Goal: Task Accomplishment & Management: Complete application form

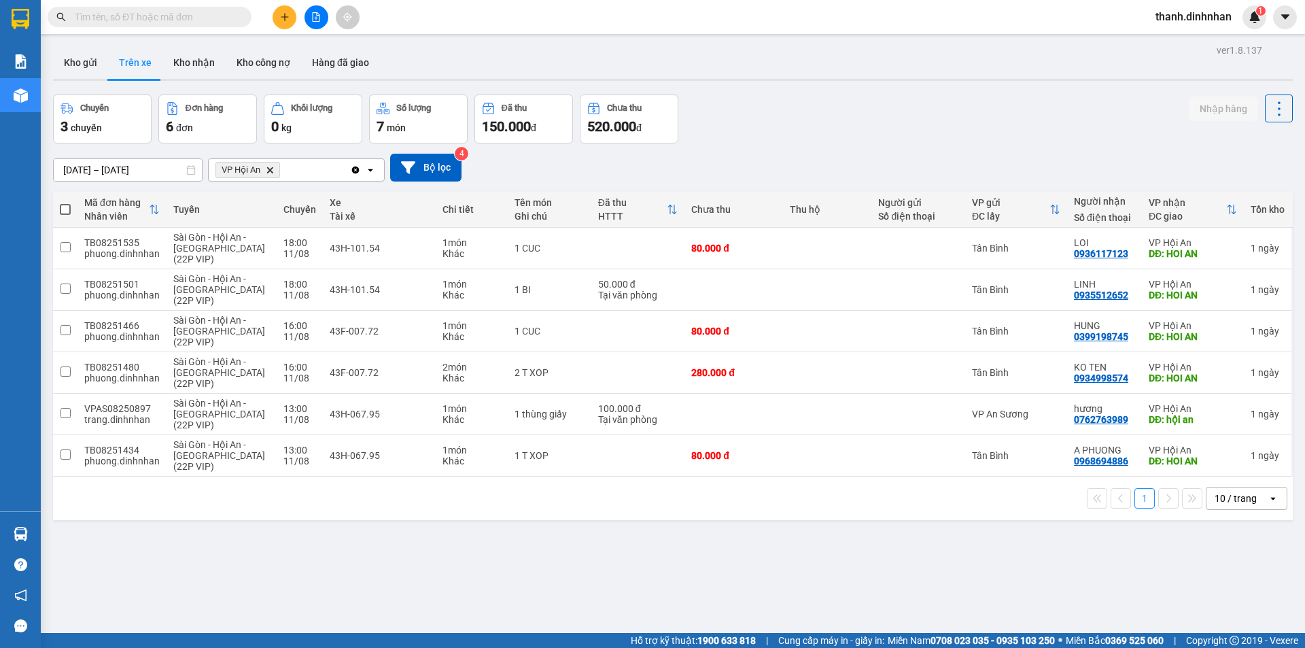
click at [474, 578] on div "ver 1.8.137 Kho gửi Trên xe Kho nhận Kho công nợ Hàng đã giao Chuyến 3 chuyến Đ…" at bounding box center [673, 365] width 1250 height 648
click at [189, 48] on button "Kho nhận" at bounding box center [193, 62] width 63 height 33
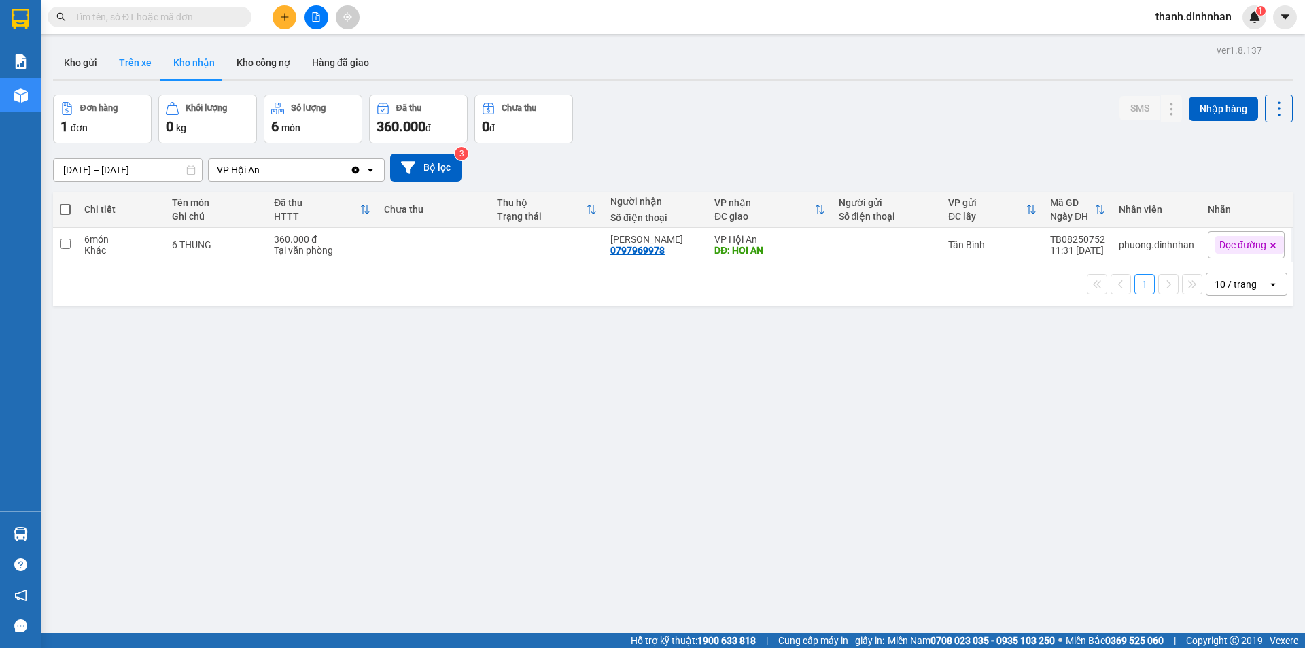
click at [135, 62] on button "Trên xe" at bounding box center [135, 62] width 54 height 33
type input "[DATE] – [DATE]"
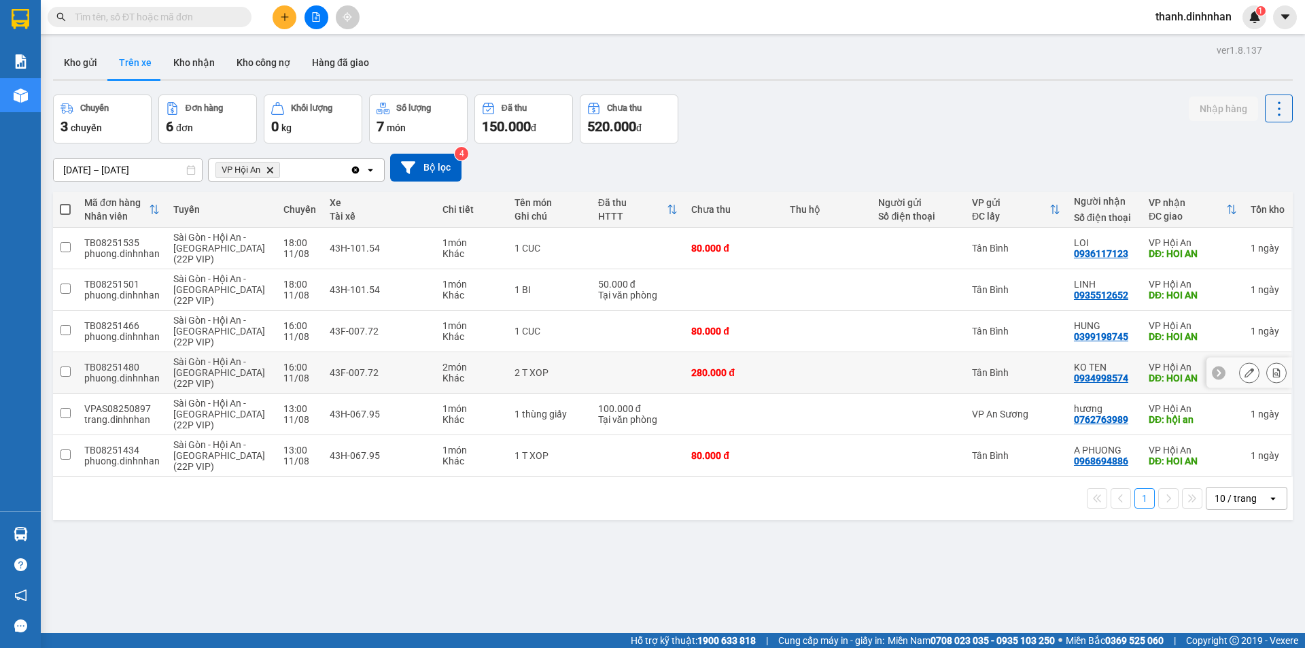
click at [65, 371] on input "checkbox" at bounding box center [65, 371] width 10 height 10
checkbox input "true"
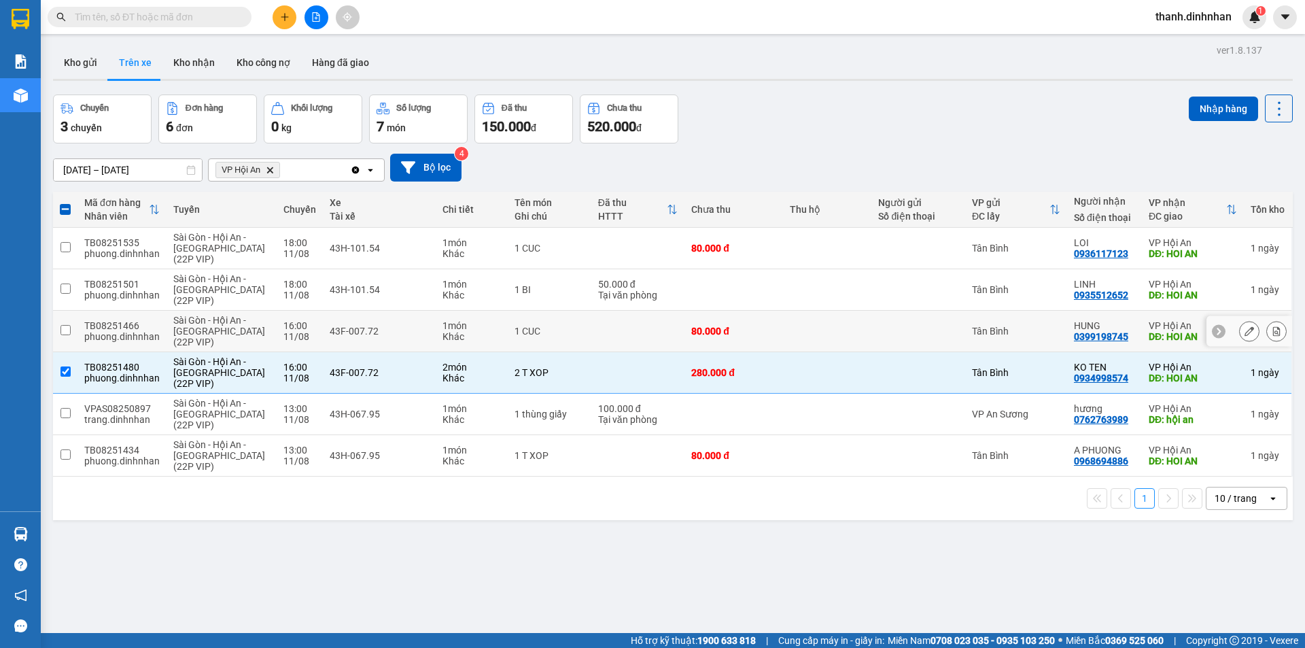
click at [66, 332] on input "checkbox" at bounding box center [65, 330] width 10 height 10
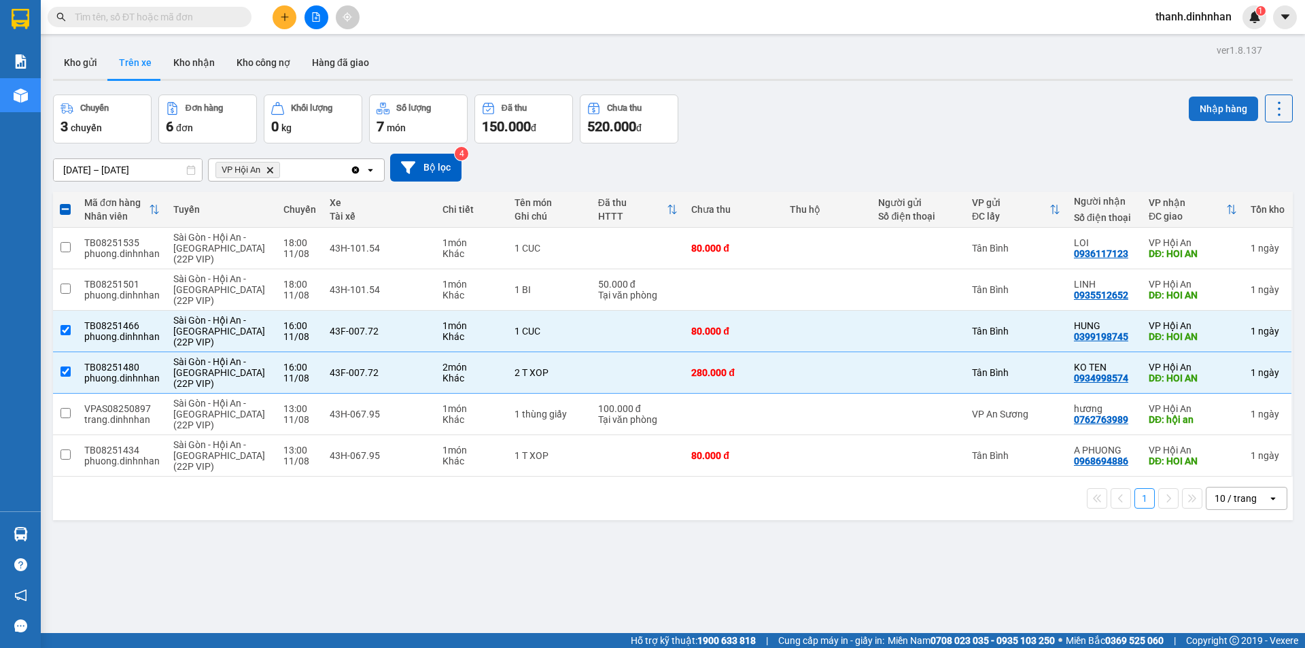
click at [1193, 107] on button "Nhập hàng" at bounding box center [1223, 109] width 69 height 24
checkbox input "false"
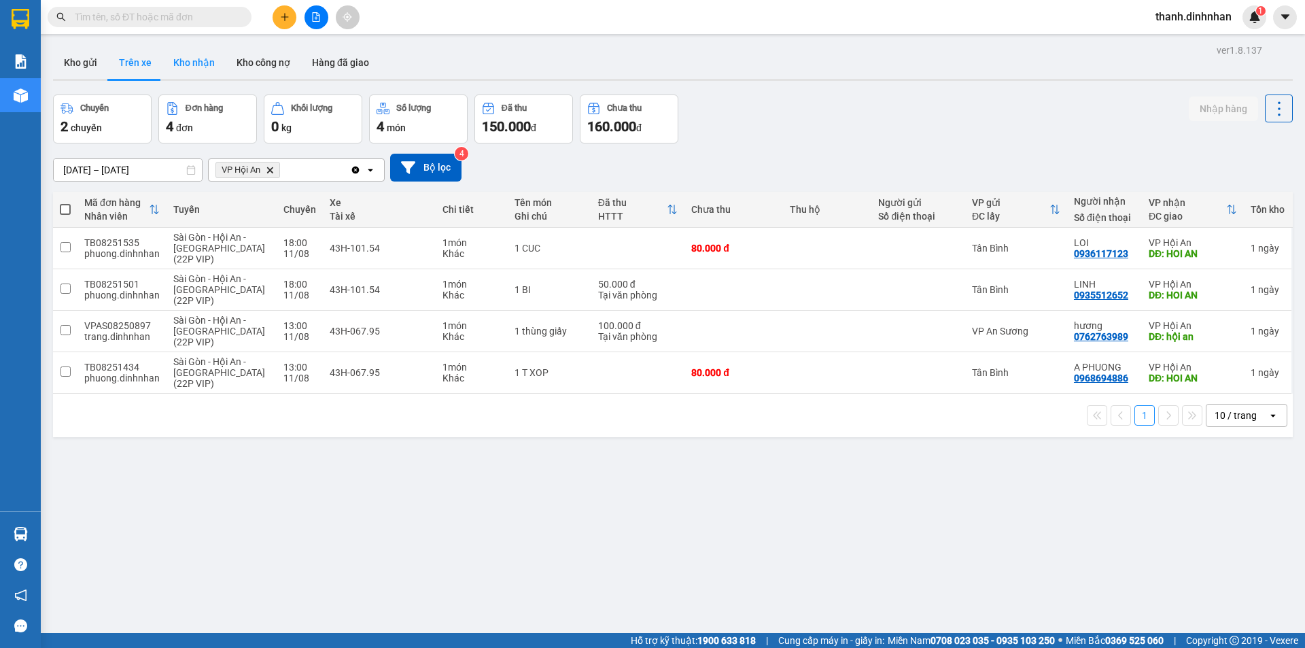
click at [198, 63] on button "Kho nhận" at bounding box center [193, 62] width 63 height 33
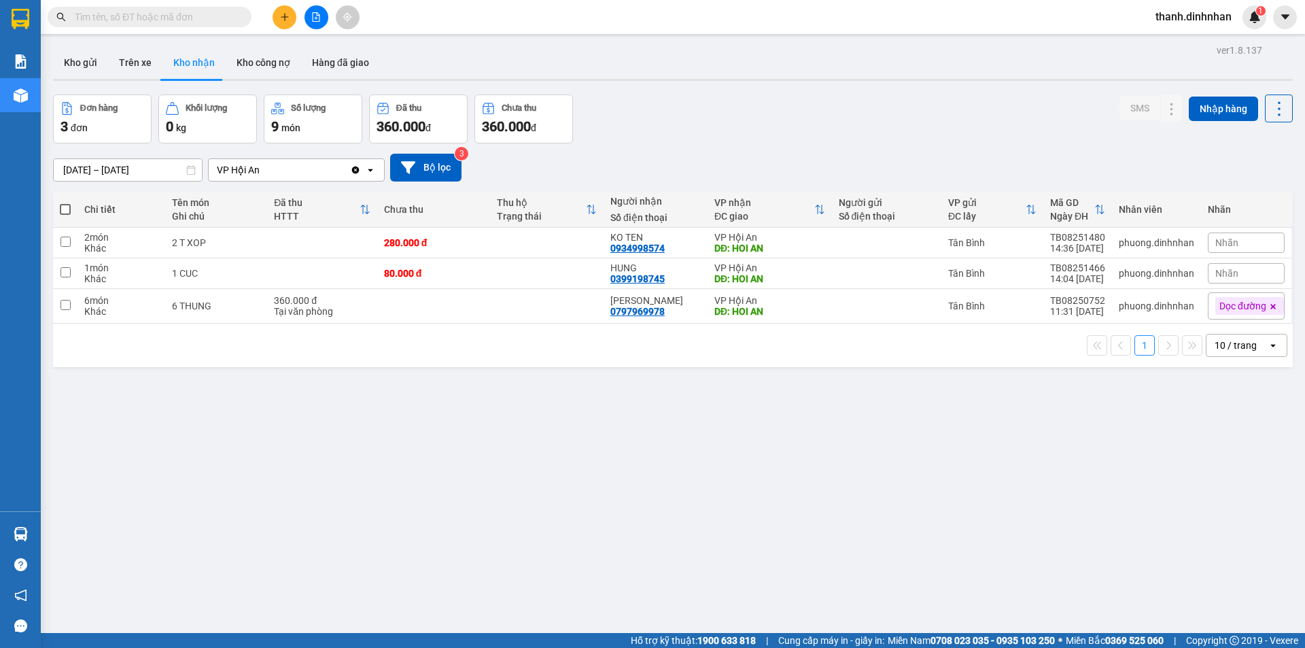
click at [364, 550] on div "ver 1.8.137 Kho gửi Trên xe Kho nhận Kho công nợ Hàng đã giao Đơn hàng 3 đơn Kh…" at bounding box center [673, 365] width 1250 height 648
click at [118, 67] on button "Trên xe" at bounding box center [135, 62] width 54 height 33
type input "[DATE] – [DATE]"
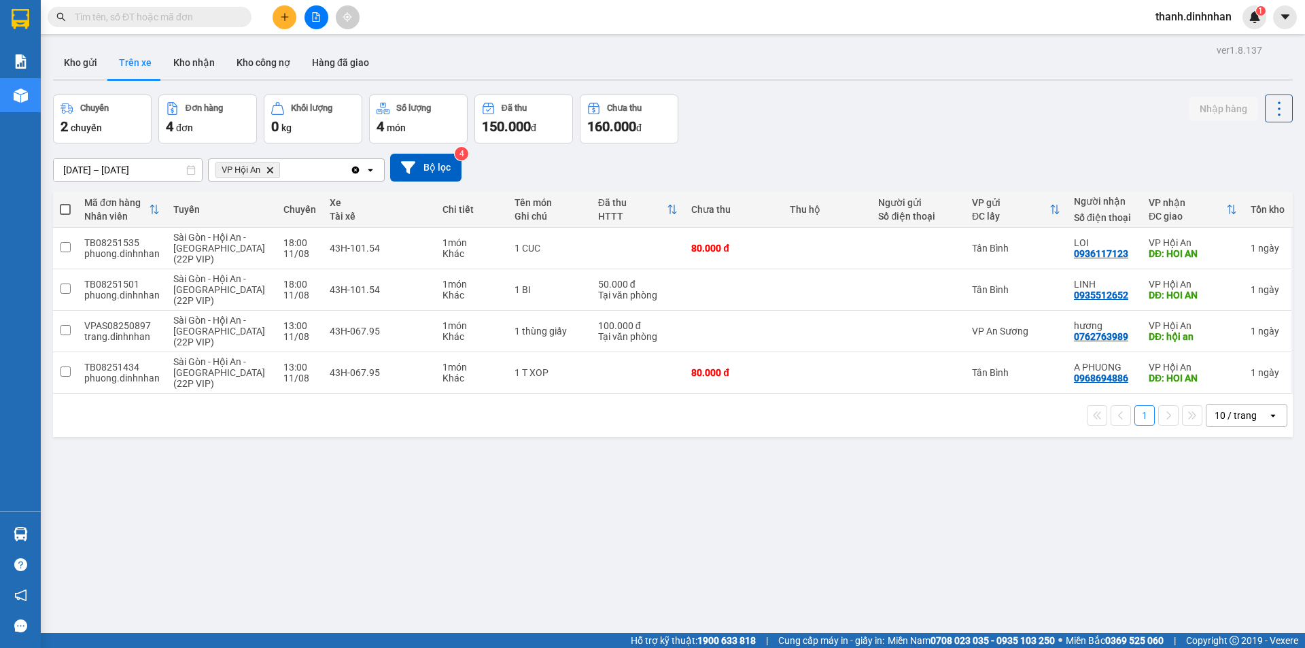
click at [415, 536] on div "ver 1.8.137 Kho gửi Trên xe Kho nhận Kho công nợ Hàng đã giao Chuyến 2 chuyến Đ…" at bounding box center [673, 365] width 1250 height 648
click at [84, 60] on button "Kho gửi" at bounding box center [80, 62] width 55 height 33
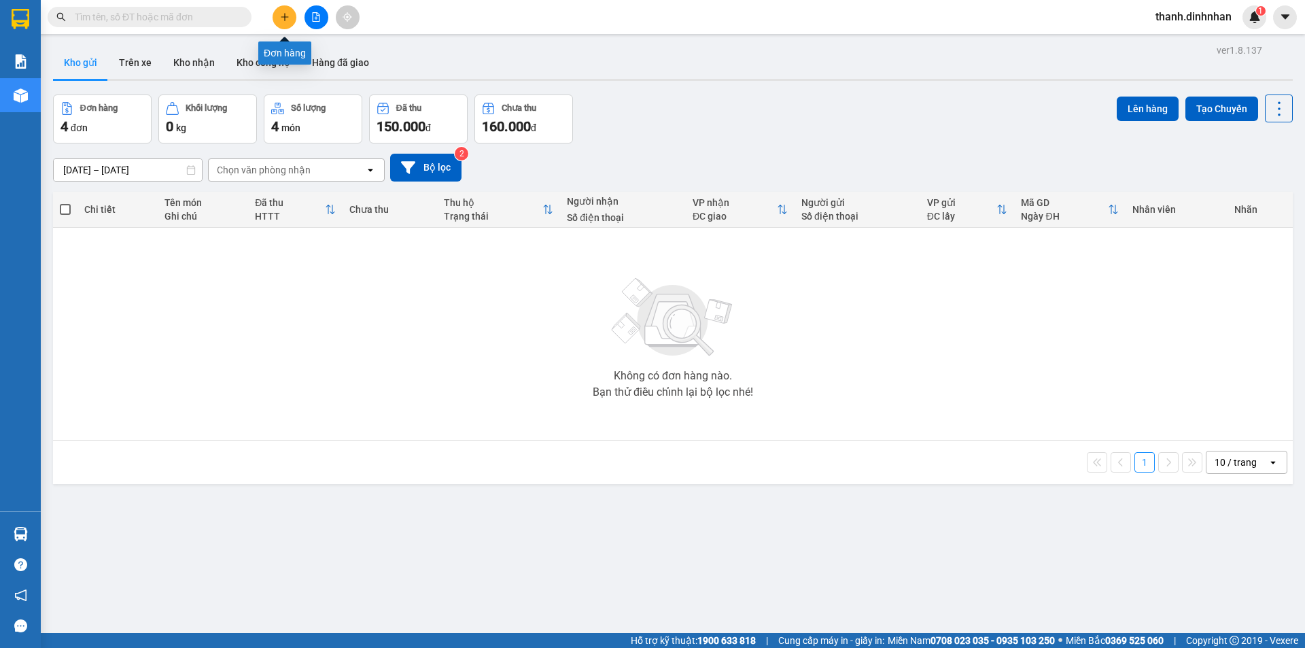
click at [275, 10] on button at bounding box center [285, 17] width 24 height 24
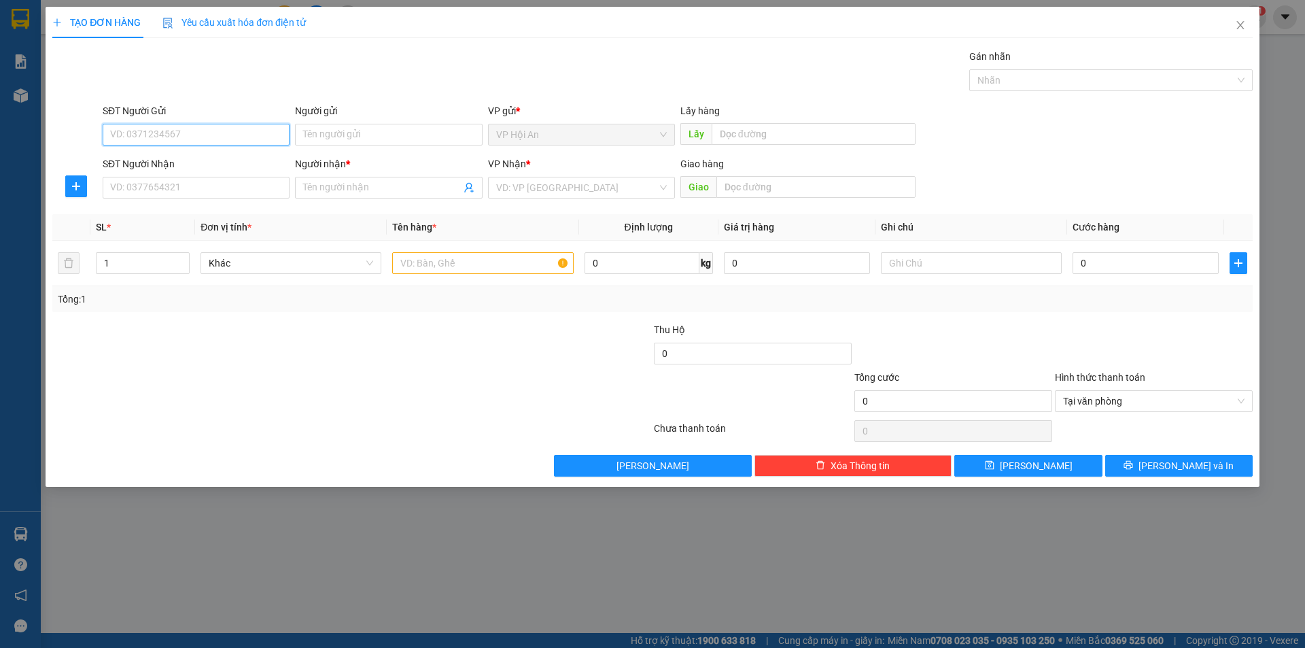
click at [226, 143] on input "SĐT Người Gửi" at bounding box center [196, 135] width 187 height 22
click at [221, 137] on input "SĐT Người Gửi" at bounding box center [196, 135] width 187 height 22
type input "0914083061"
click at [212, 161] on div "0914083061 - [PERSON_NAME]" at bounding box center [196, 161] width 171 height 15
type input "cô vân"
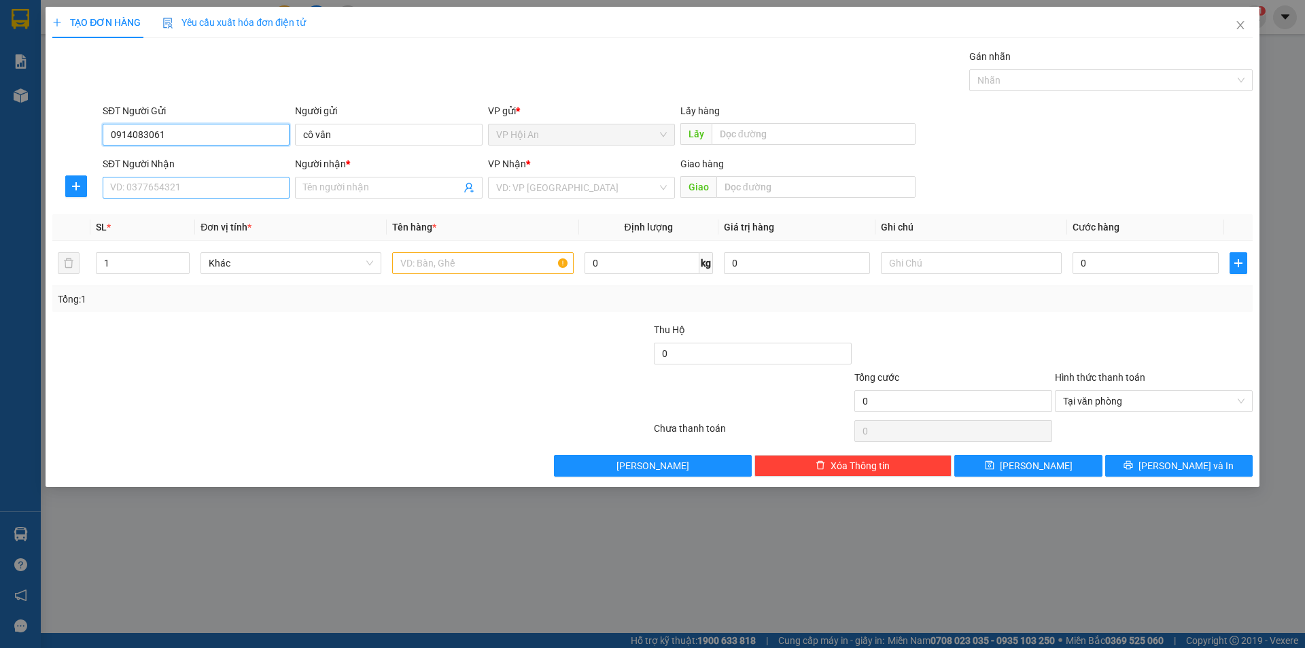
type input "0914083061"
click at [192, 189] on input "SĐT Người Nhận" at bounding box center [196, 188] width 187 height 22
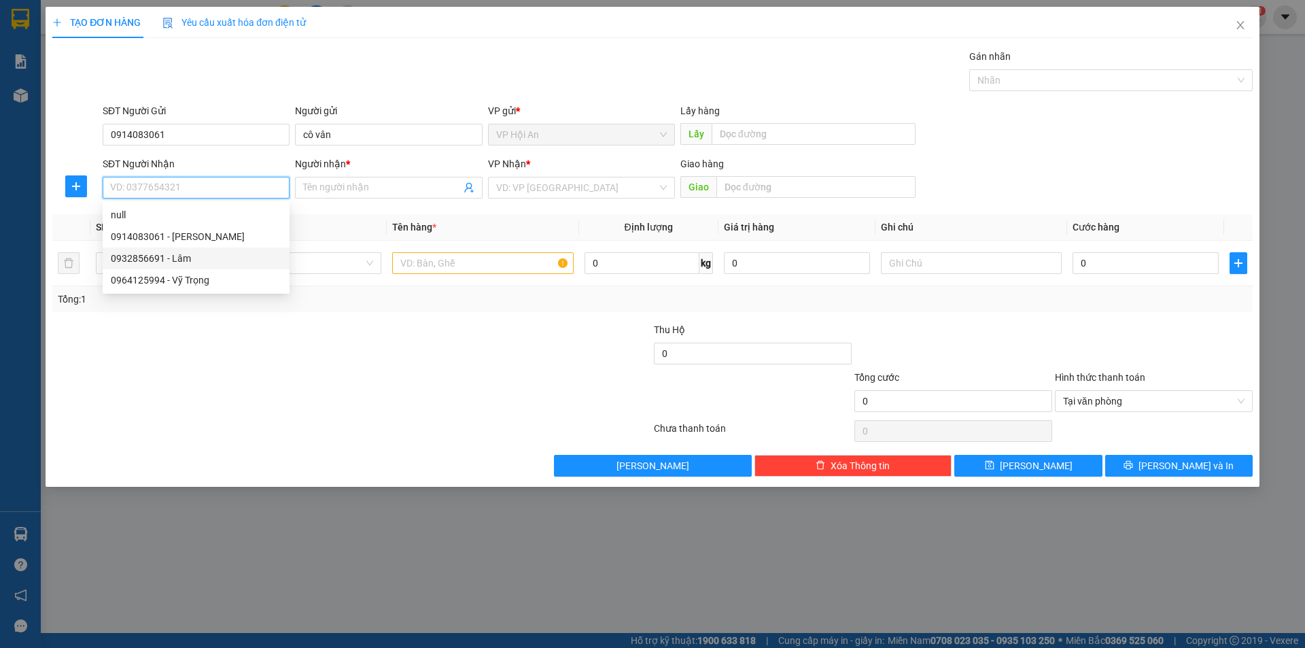
click at [193, 258] on div "0932856691 - Lâm" at bounding box center [196, 258] width 171 height 15
type input "0932856691"
type input "Lâm"
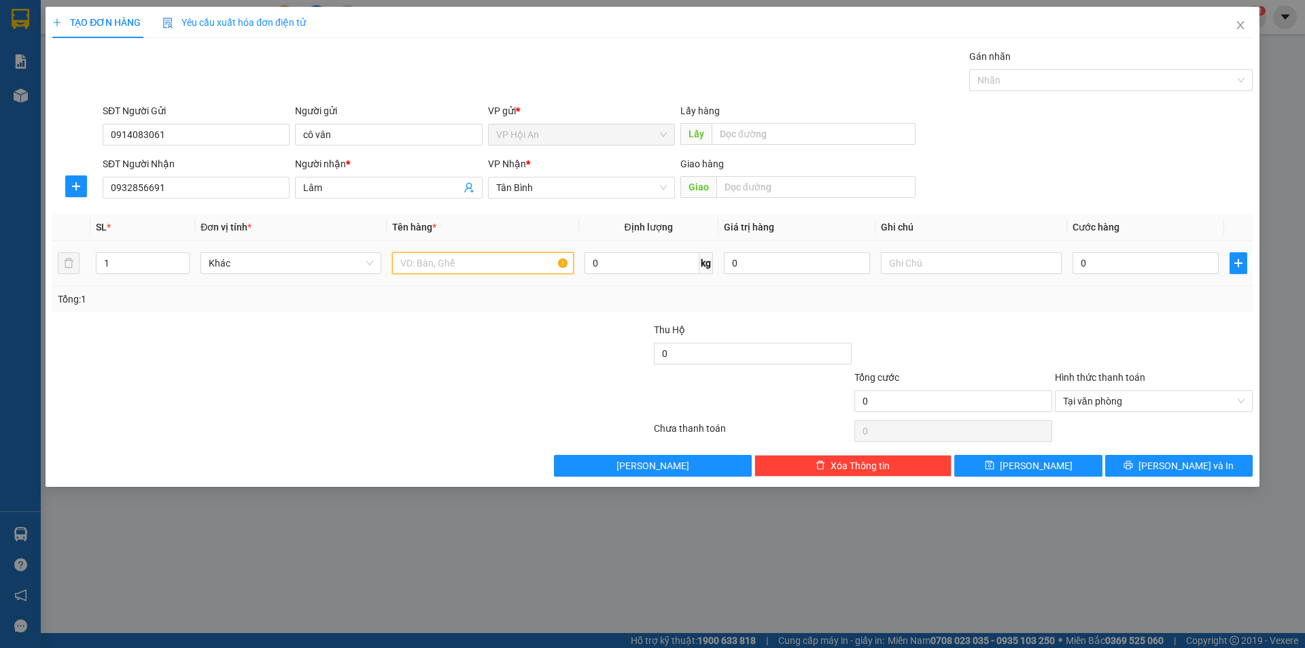
click at [504, 260] on input "text" at bounding box center [482, 263] width 181 height 22
type input "1 Cục"
click at [1138, 258] on input "0" at bounding box center [1145, 263] width 146 height 22
type input "1"
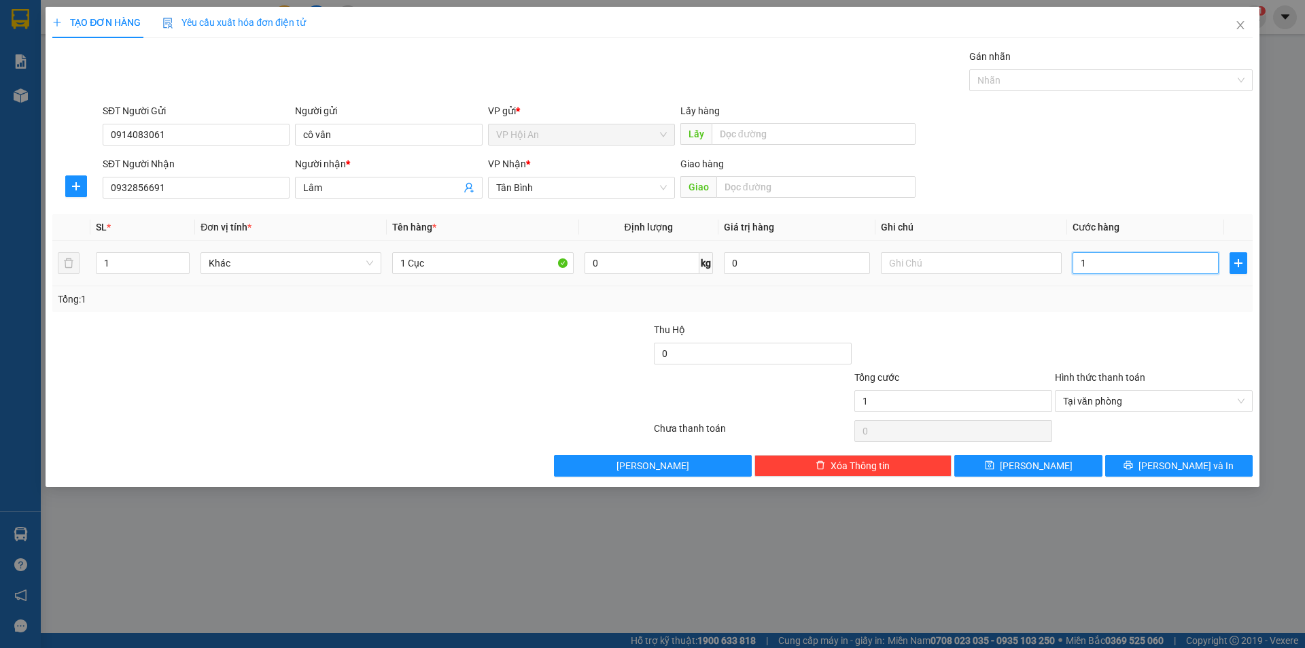
type input "10"
type input "100"
type input "1.000"
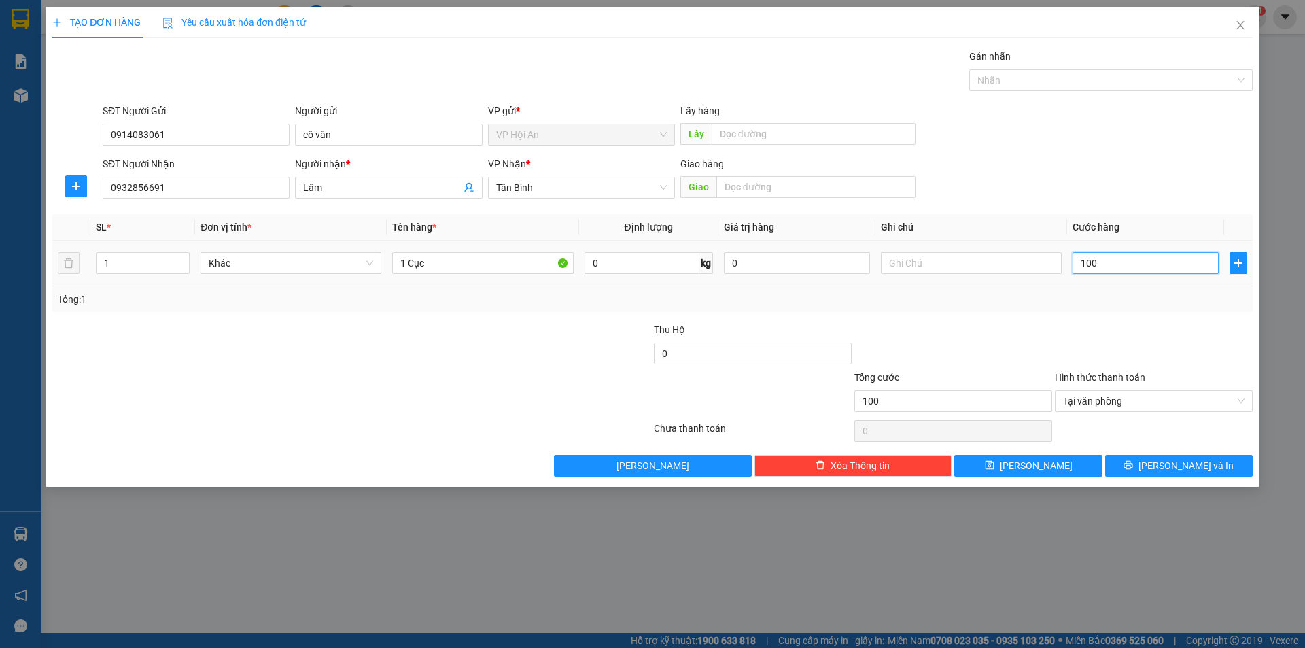
type input "1.000"
type input "10.000"
type input "100.000"
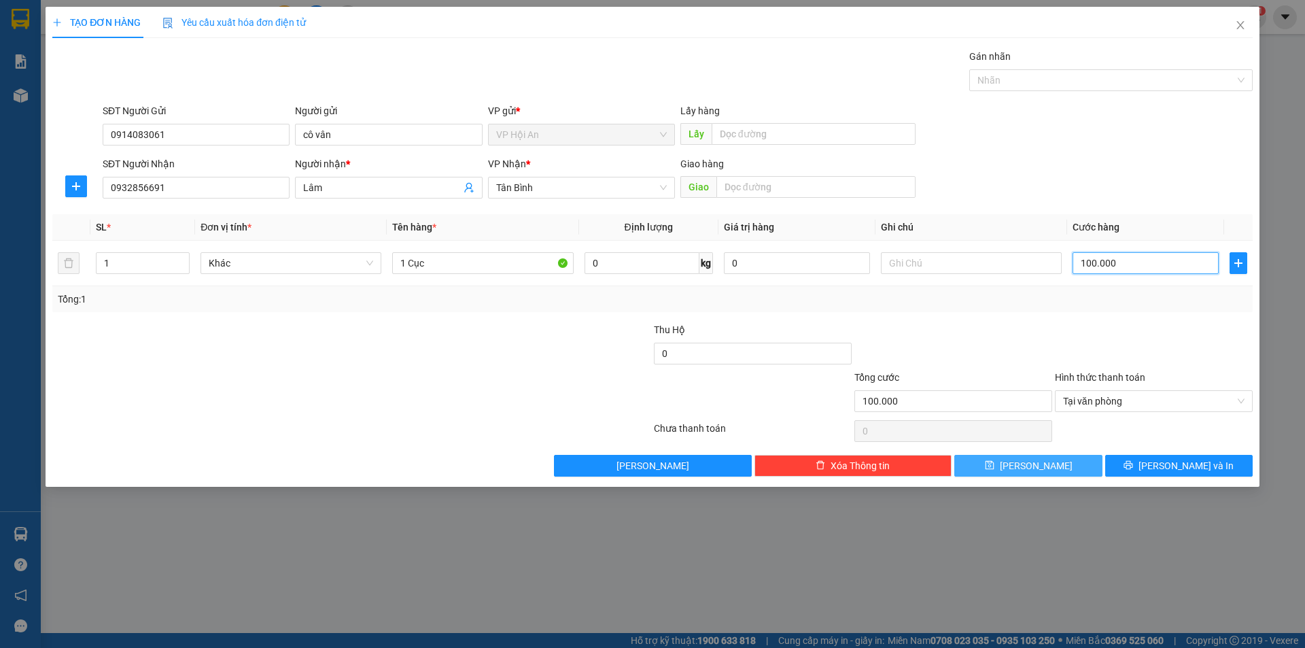
type input "100.000"
click at [994, 465] on icon "save" at bounding box center [989, 465] width 9 height 9
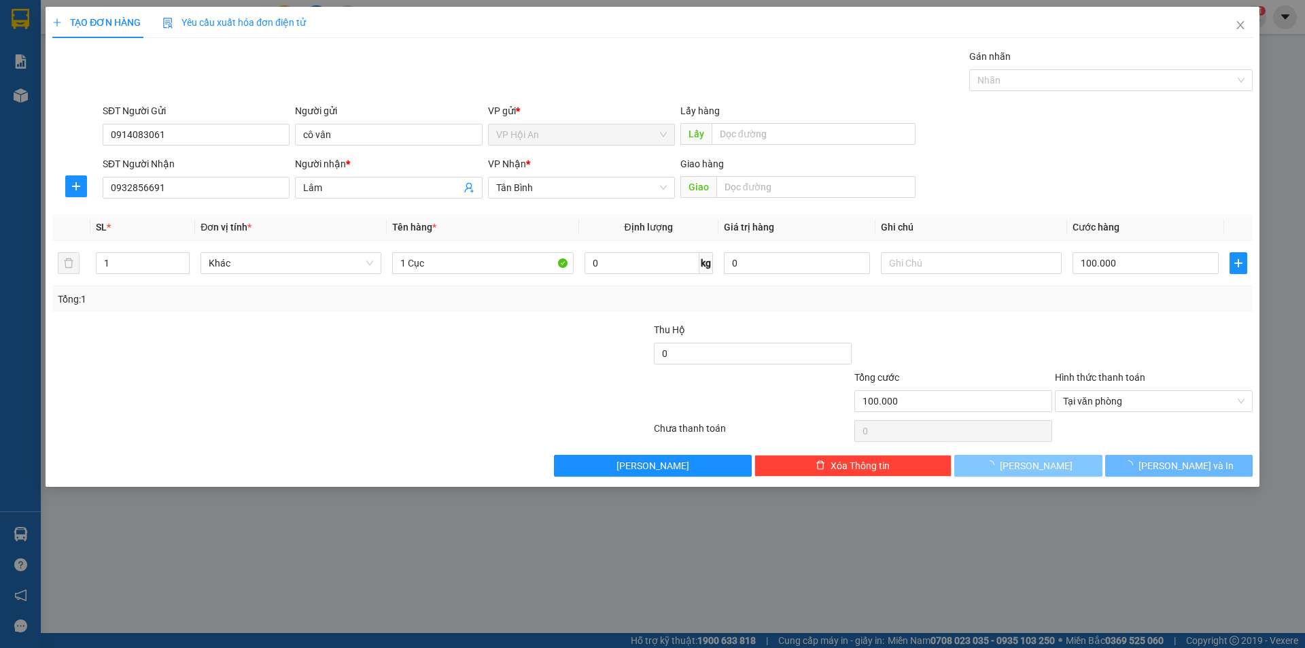
type input "0"
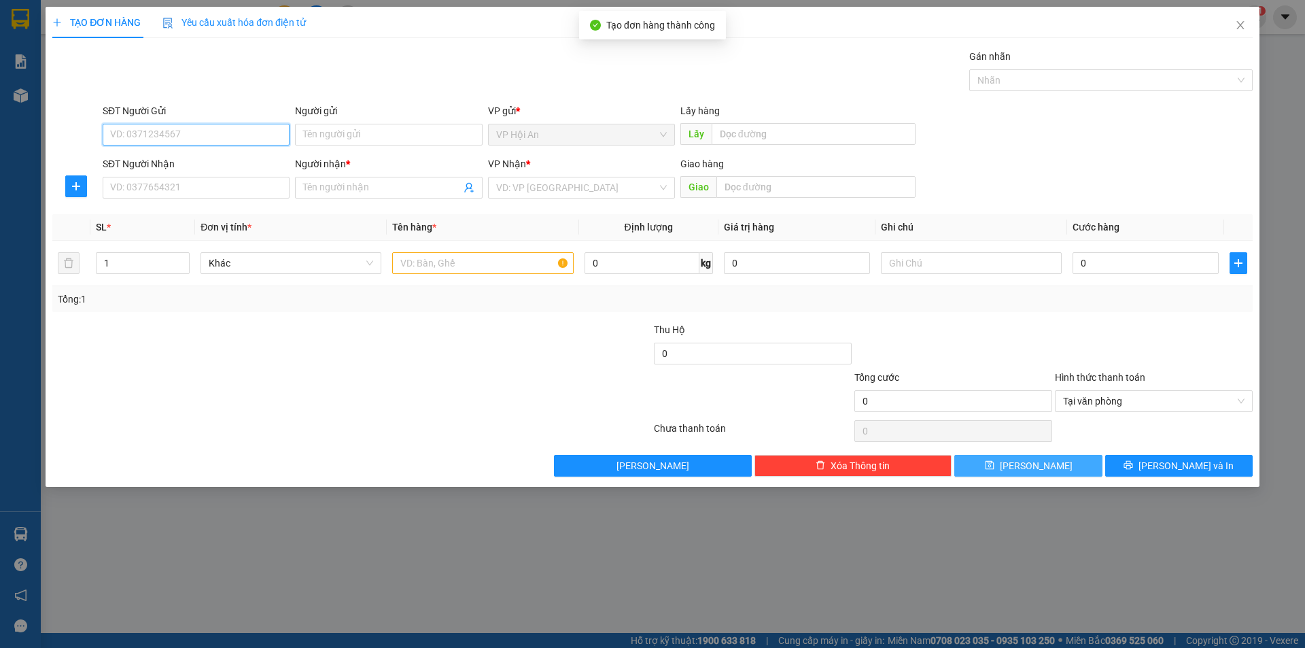
click at [199, 133] on input "SĐT Người Gửi" at bounding box center [196, 135] width 187 height 22
type input "0914083061"
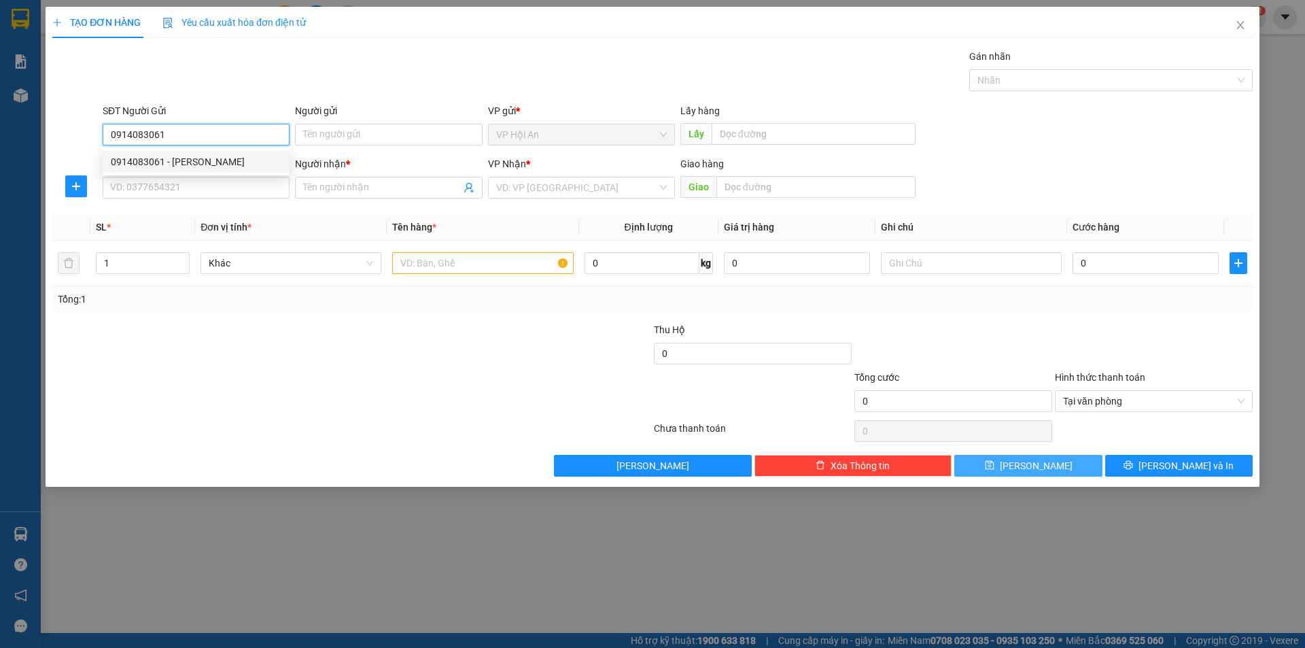
click at [193, 163] on div "0914083061 - [PERSON_NAME]" at bounding box center [196, 161] width 171 height 15
type input "cô vân"
type input "0914083061"
click at [179, 195] on input "SĐT Người Nhận" at bounding box center [196, 188] width 187 height 22
click at [183, 183] on input "SĐT Người Nhận" at bounding box center [196, 188] width 187 height 22
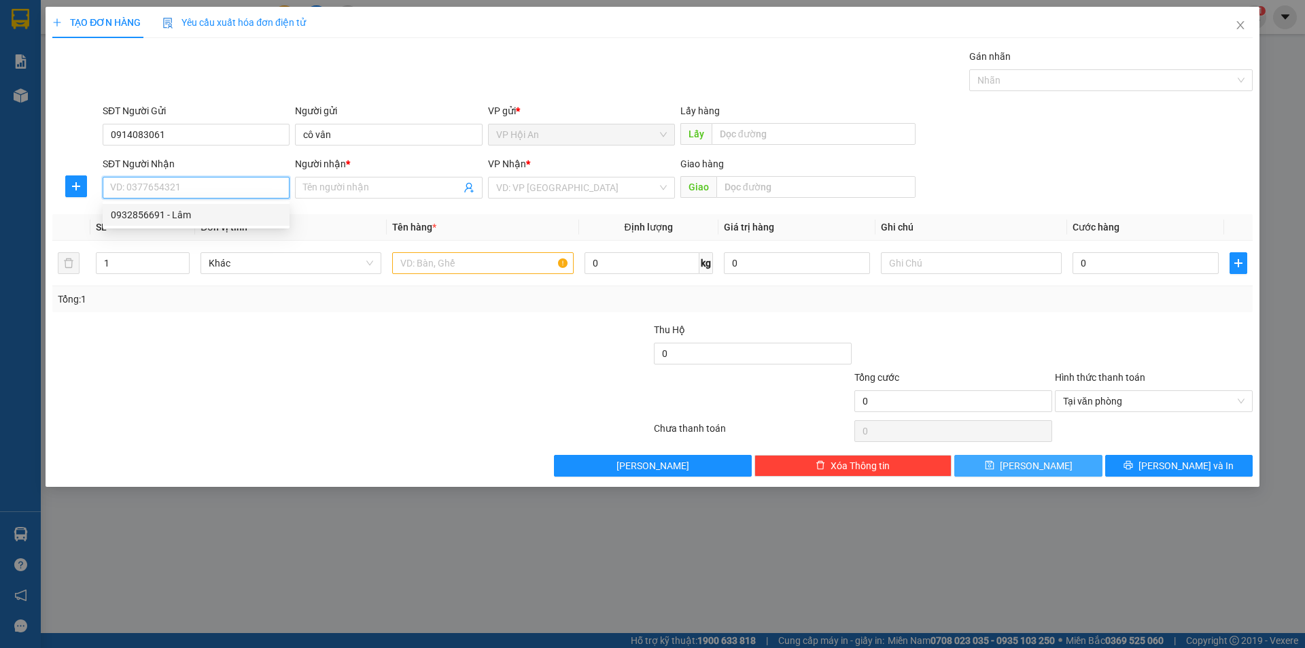
paste input "0983666439"
type input "0983666439"
click at [248, 213] on div "0983666439 - Dung" at bounding box center [196, 214] width 171 height 15
type input "Dung"
type input "0983666439"
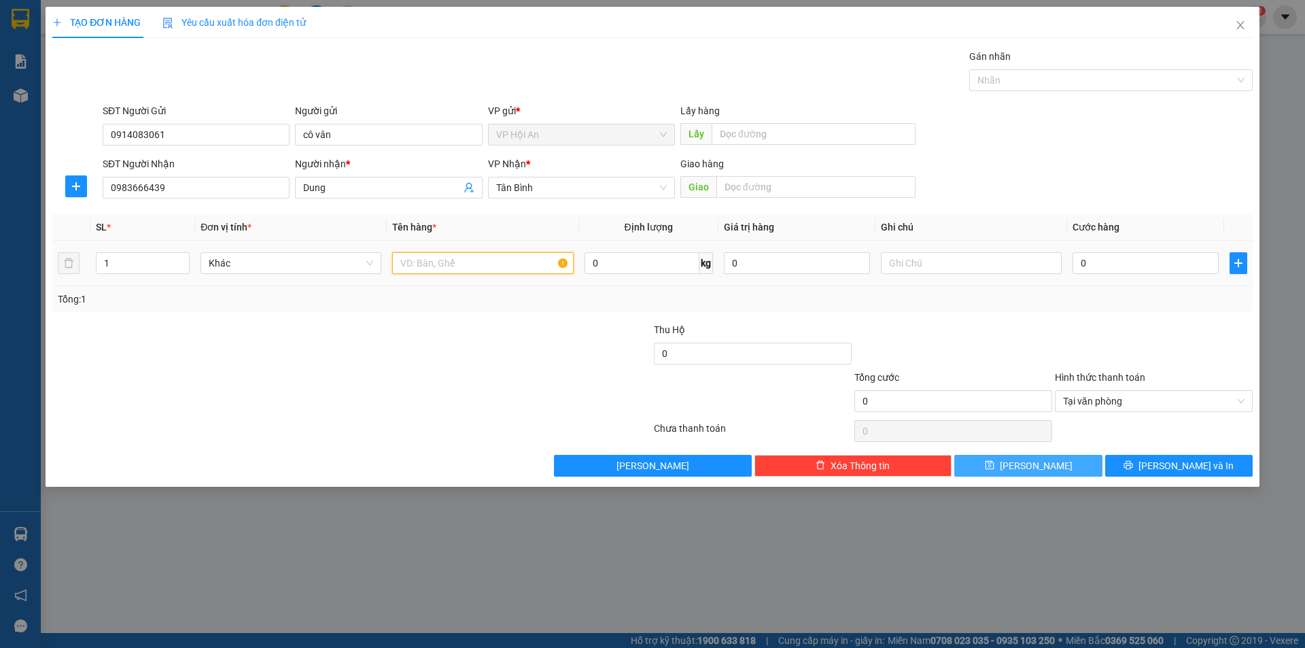
click at [474, 256] on input "text" at bounding box center [482, 263] width 181 height 22
type input "1 Cục"
click at [1135, 264] on input "0" at bounding box center [1145, 263] width 146 height 22
type input "5"
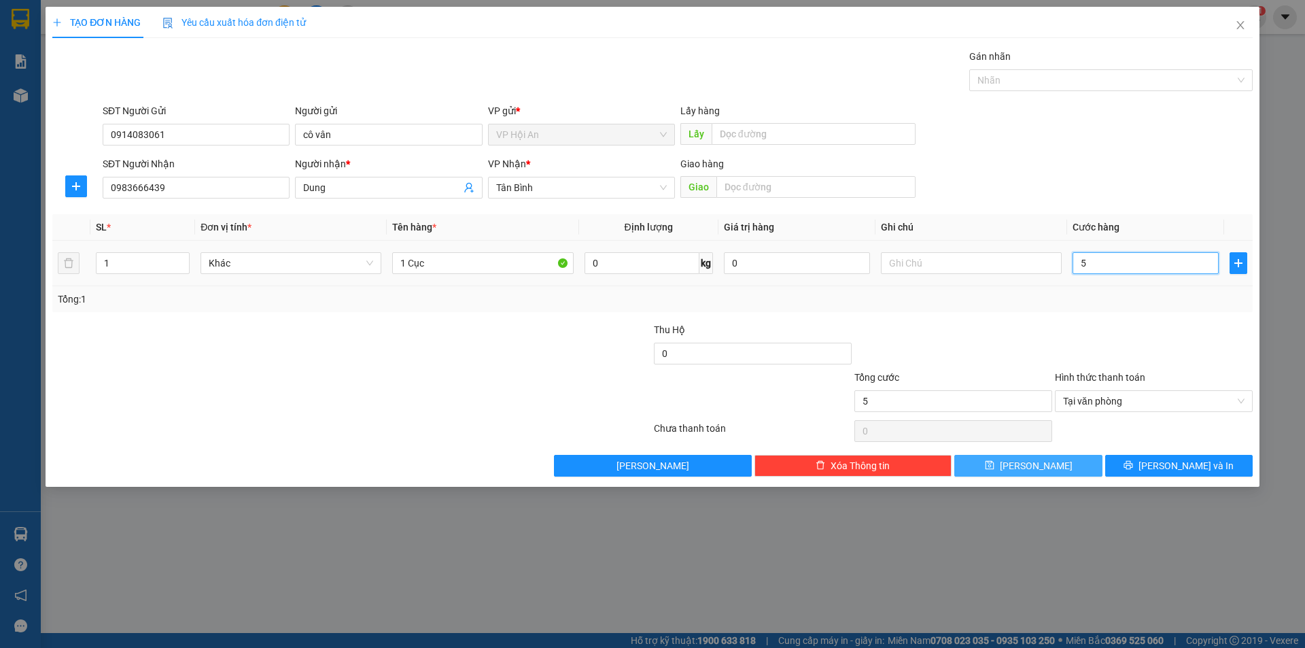
type input "50"
type input "500"
type input "5.000"
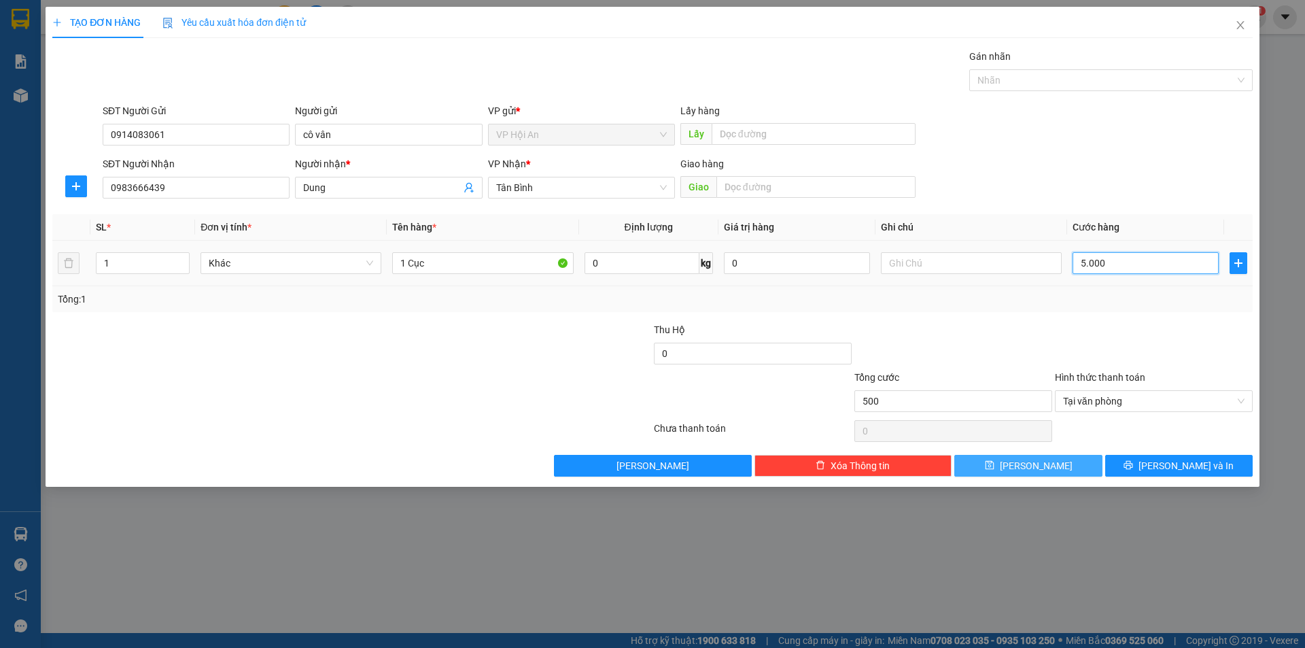
type input "5.000"
type input "50.000"
click at [1023, 472] on button "[PERSON_NAME]" at bounding box center [1027, 466] width 147 height 22
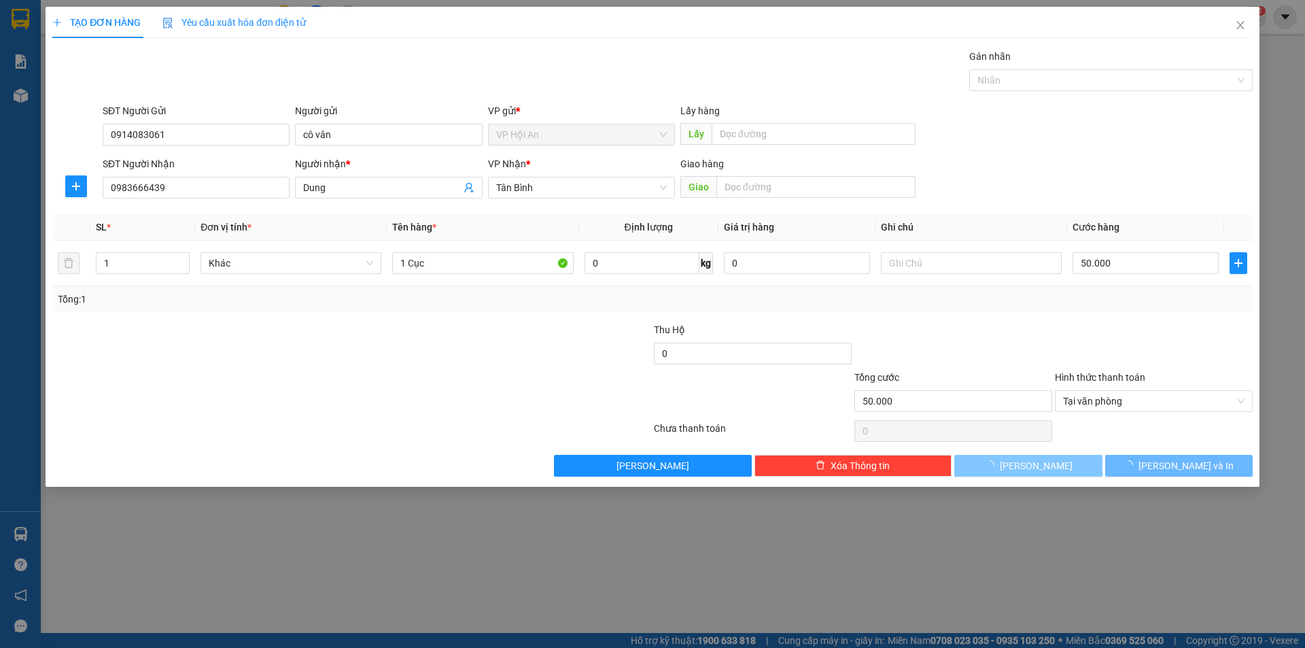
type input "0"
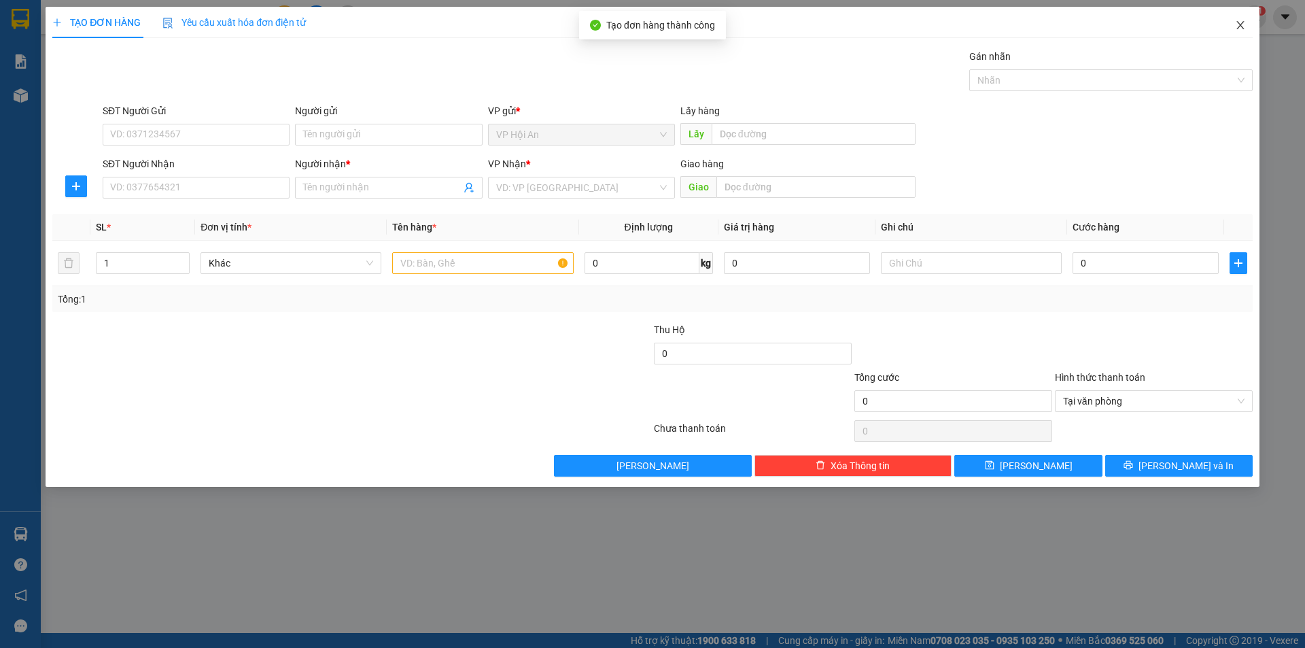
click at [1241, 27] on icon "close" at bounding box center [1239, 25] width 7 height 8
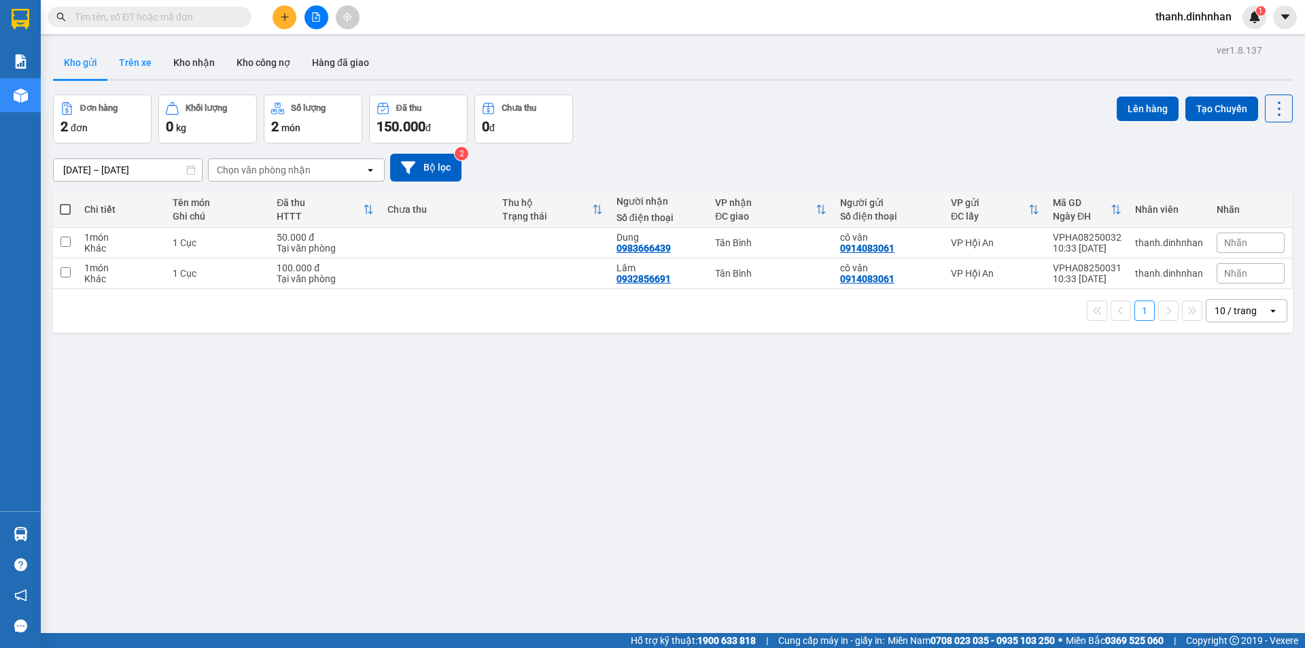
click at [139, 63] on button "Trên xe" at bounding box center [135, 62] width 54 height 33
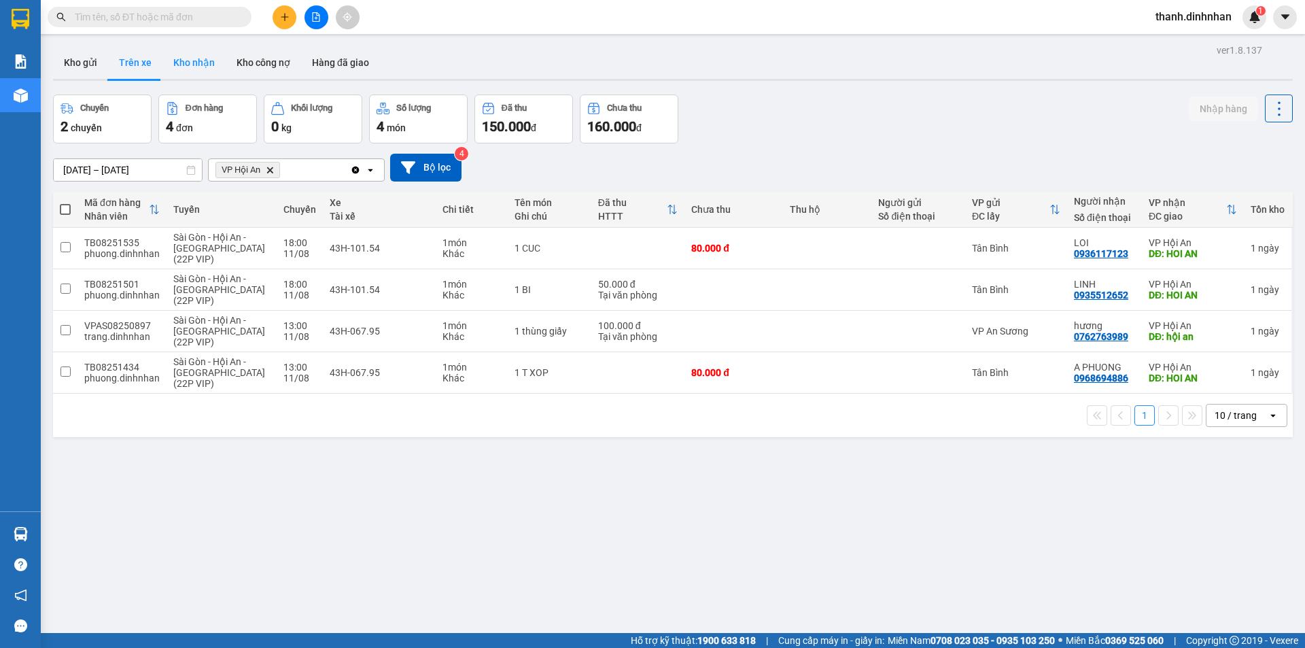
click at [198, 65] on button "Kho nhận" at bounding box center [193, 62] width 63 height 33
type input "[DATE] – [DATE]"
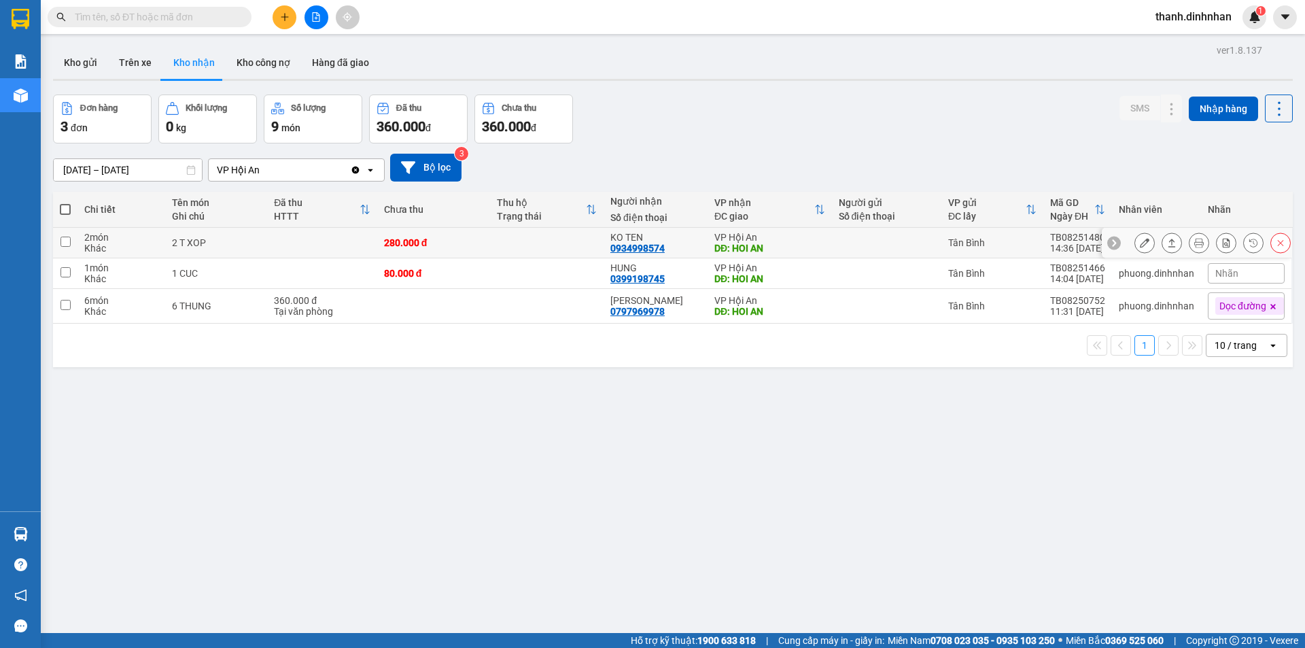
click at [1140, 246] on icon at bounding box center [1145, 243] width 10 height 10
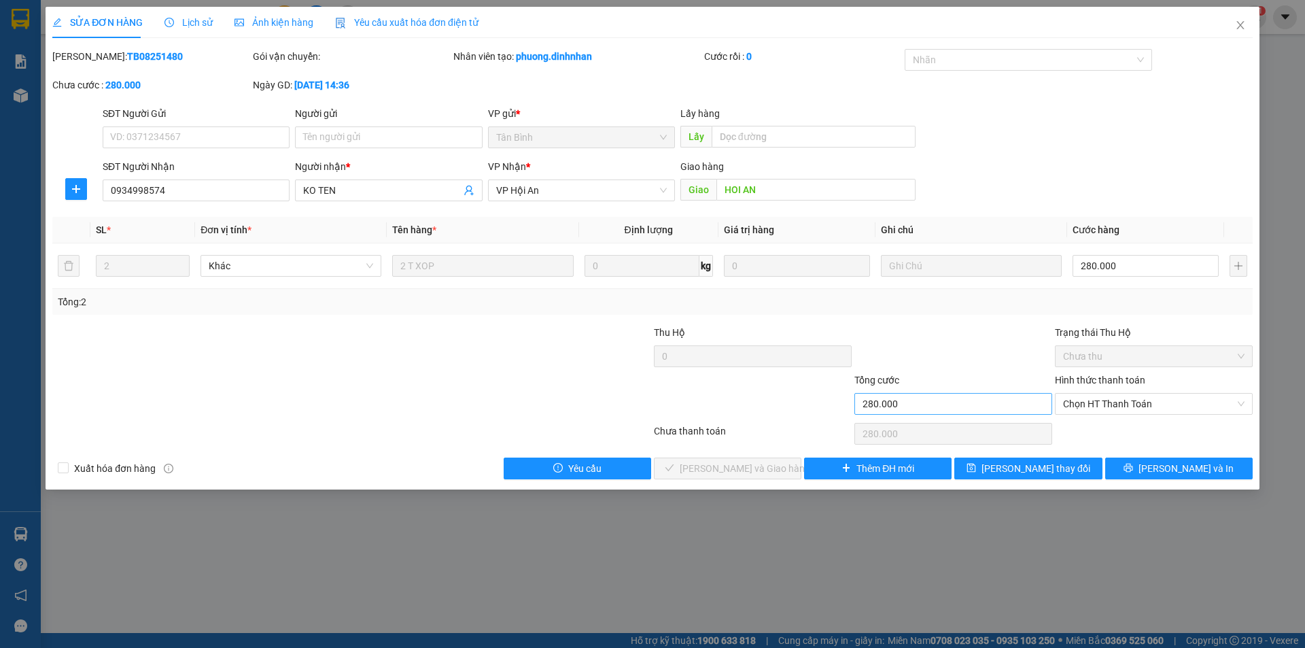
type input "0934998574"
type input "KO TEN"
type input "HOI AN"
type input "280.000"
click at [1144, 404] on span "Chọn HT Thanh Toán" at bounding box center [1153, 403] width 181 height 20
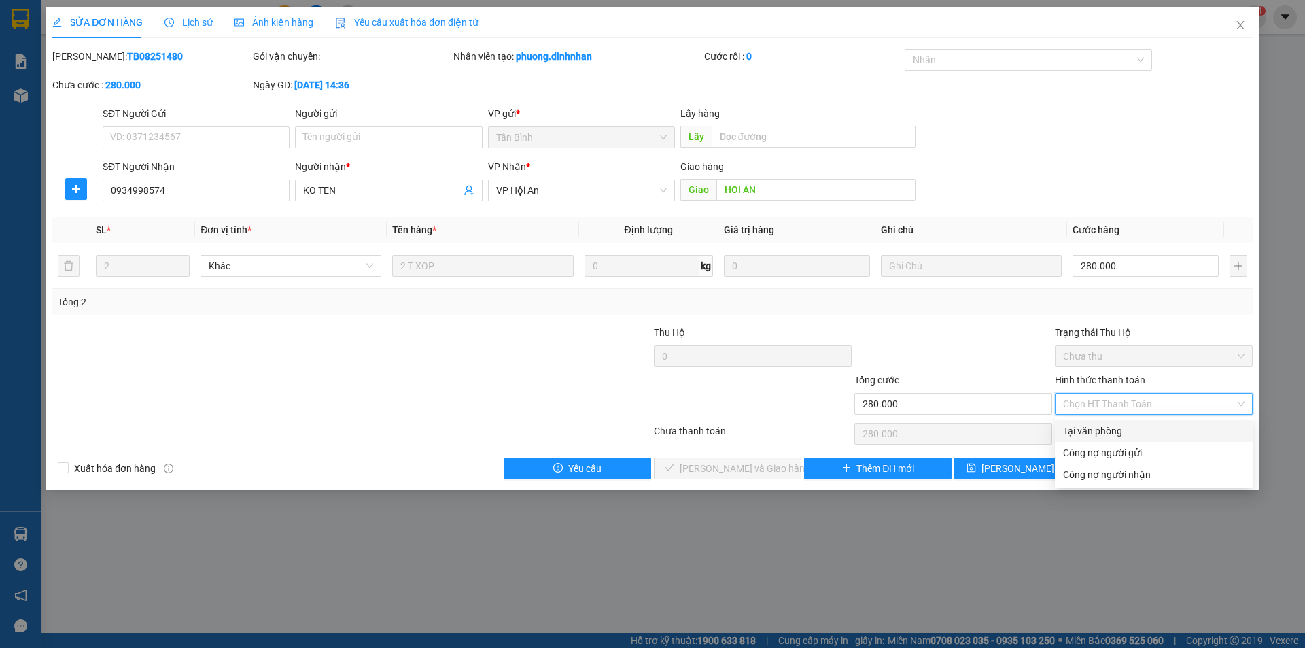
click at [1099, 429] on div "Tại văn phòng" at bounding box center [1153, 430] width 181 height 15
type input "0"
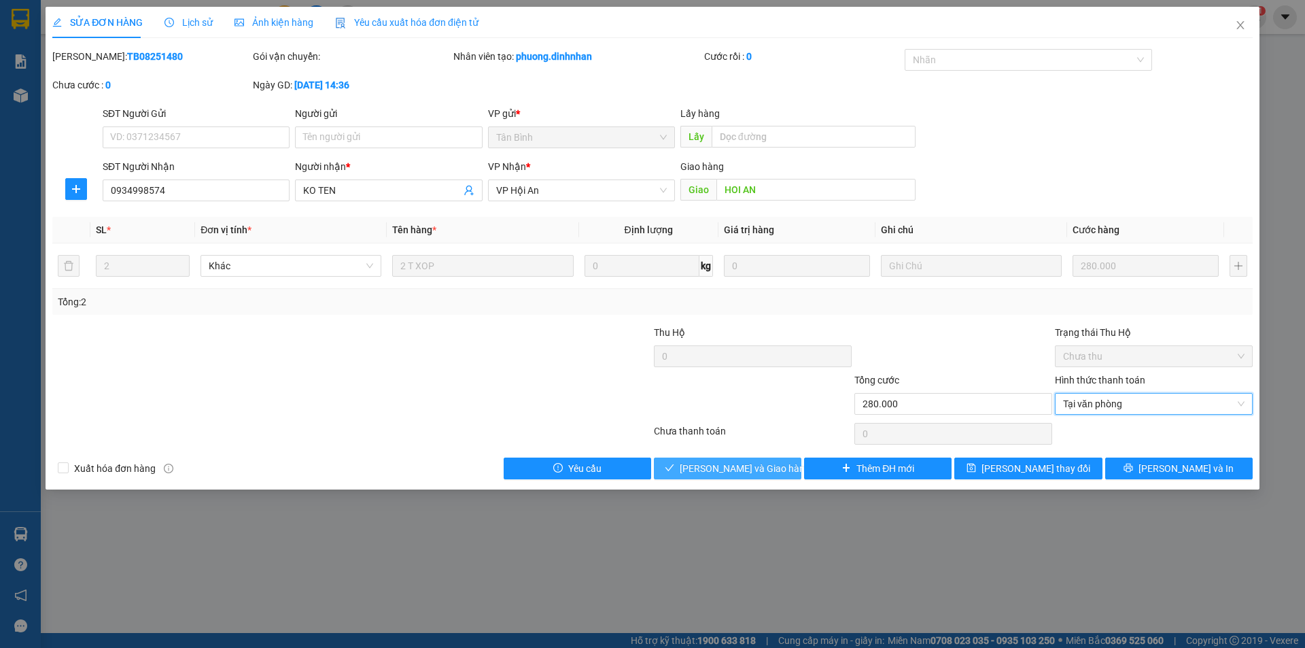
click at [752, 471] on span "[PERSON_NAME] và Giao hàng" at bounding box center [745, 468] width 130 height 15
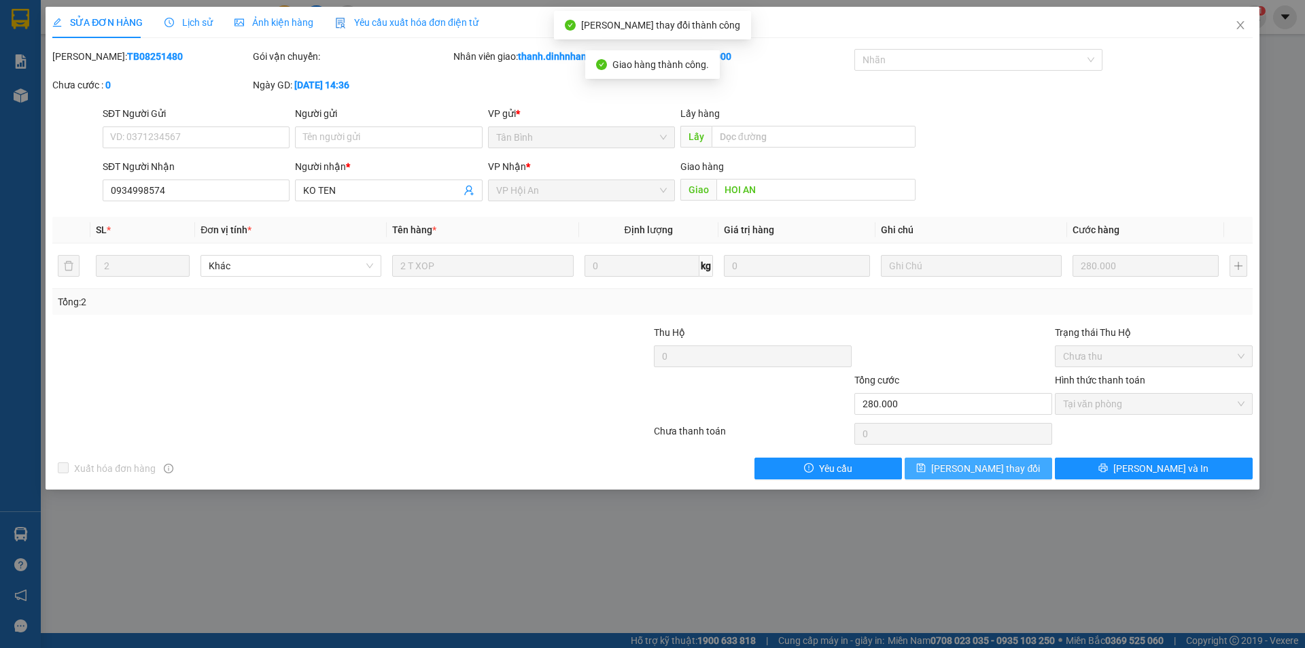
click at [1021, 470] on button "[PERSON_NAME] thay đổi" at bounding box center [978, 468] width 147 height 22
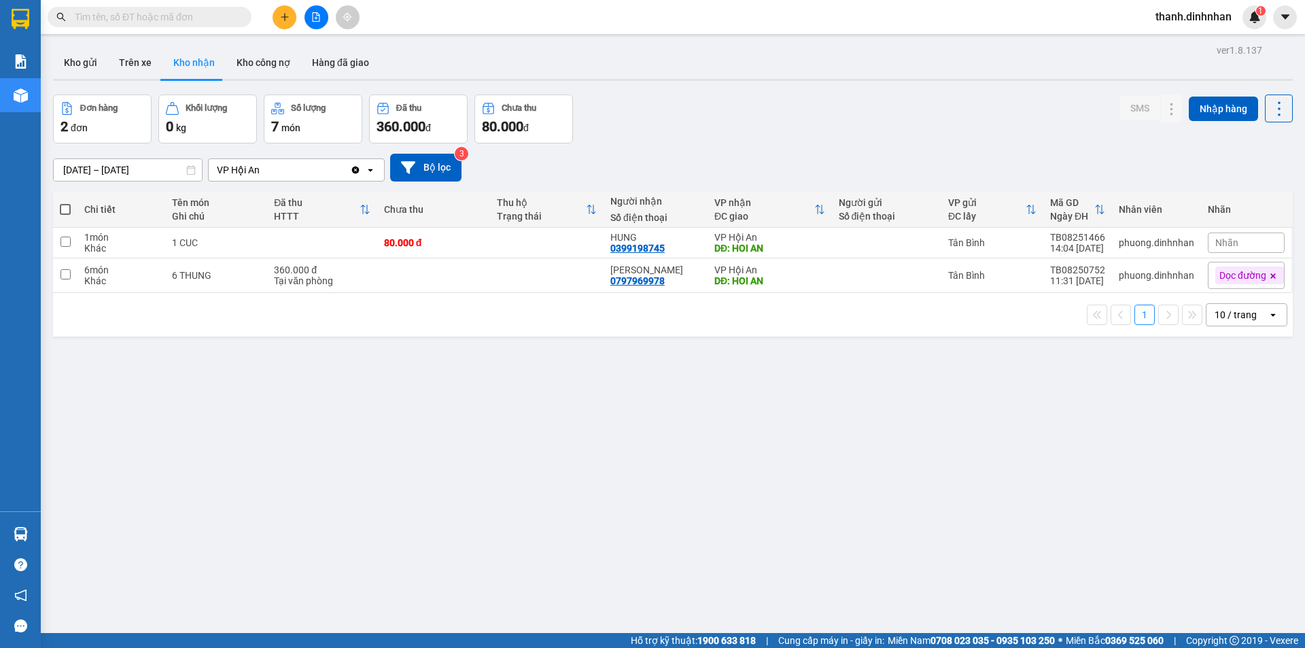
click at [203, 26] on span at bounding box center [150, 17] width 204 height 20
click at [202, 12] on input "text" at bounding box center [155, 17] width 160 height 15
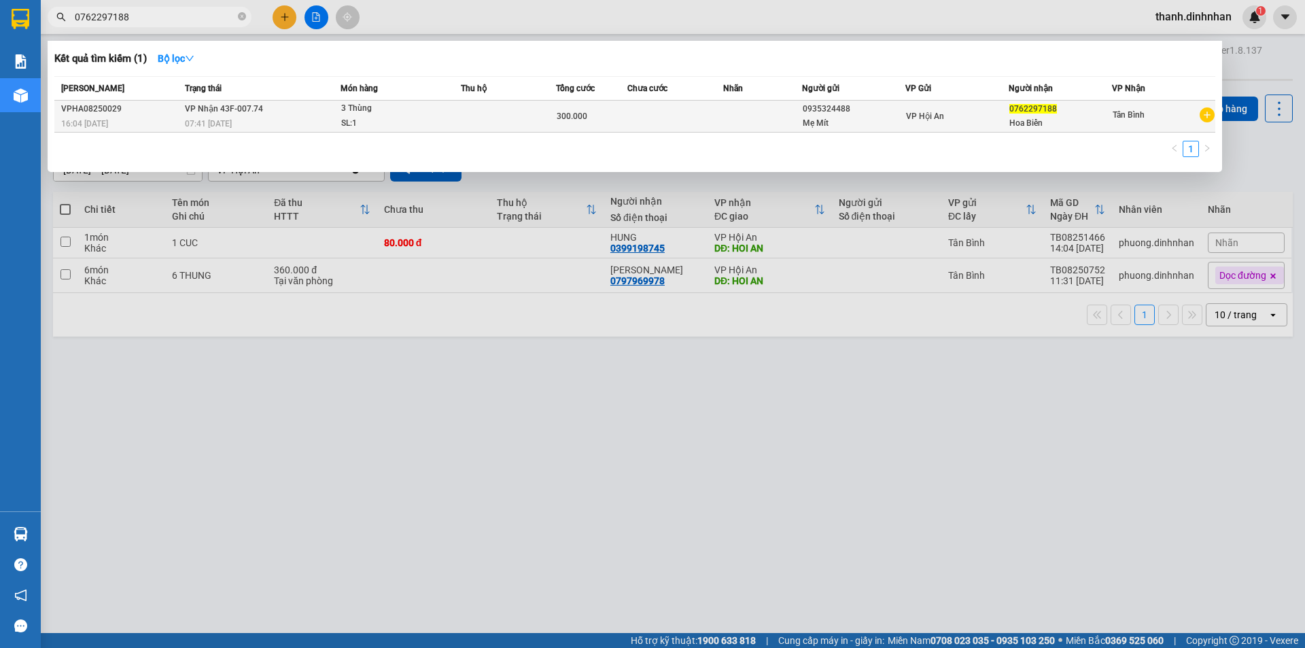
type input "0762297188"
click at [440, 120] on div "SL: 1" at bounding box center [392, 123] width 102 height 15
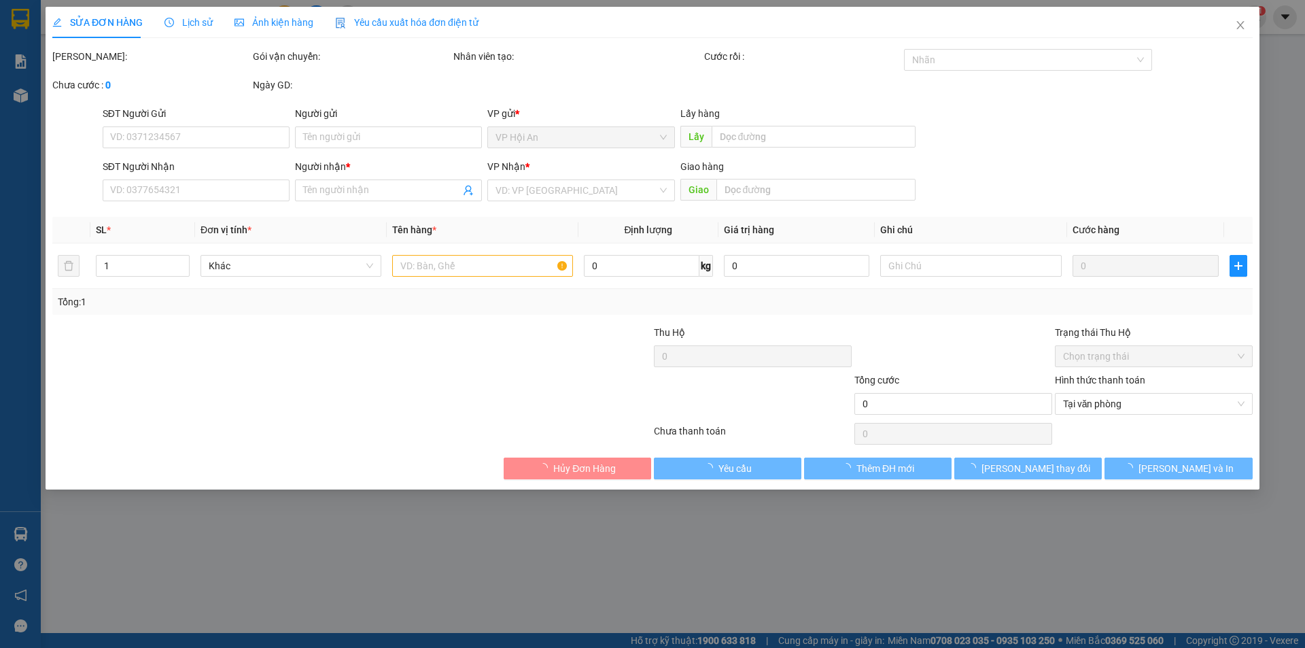
type input "0935324488"
type input "Mẹ Mít"
type input "0762297188"
type input "Hoa Biển"
type input "300.000"
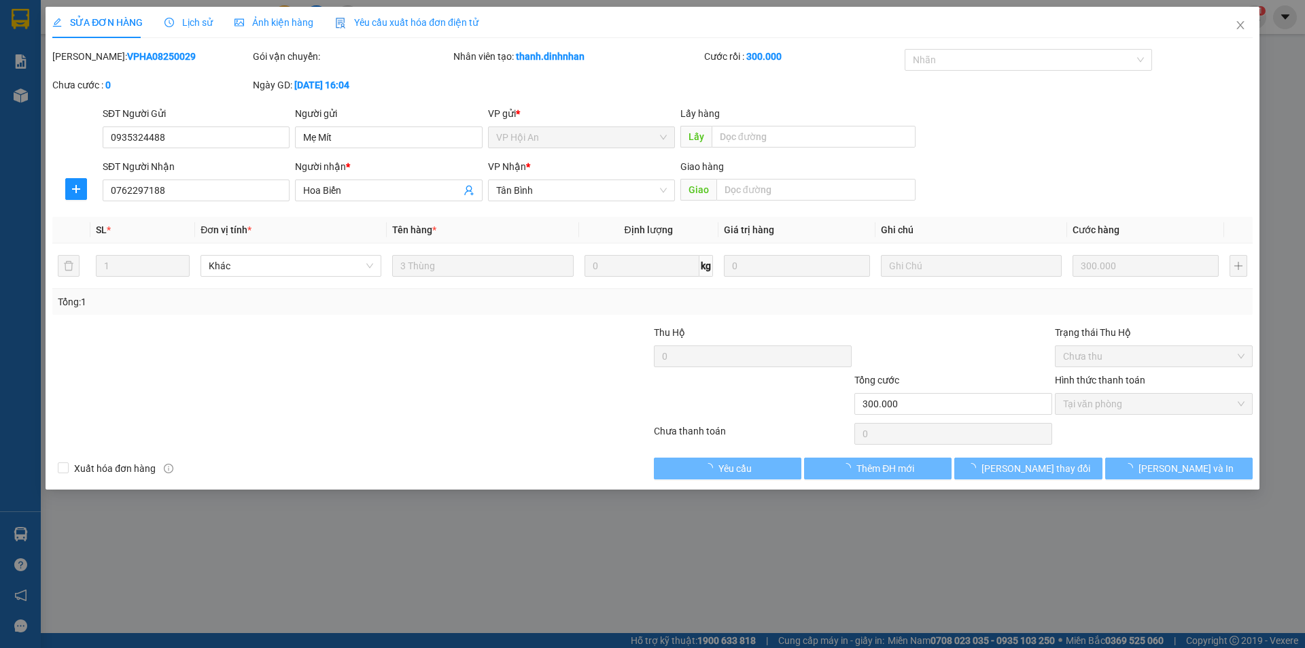
click at [187, 27] on span "Lịch sử" at bounding box center [188, 22] width 48 height 11
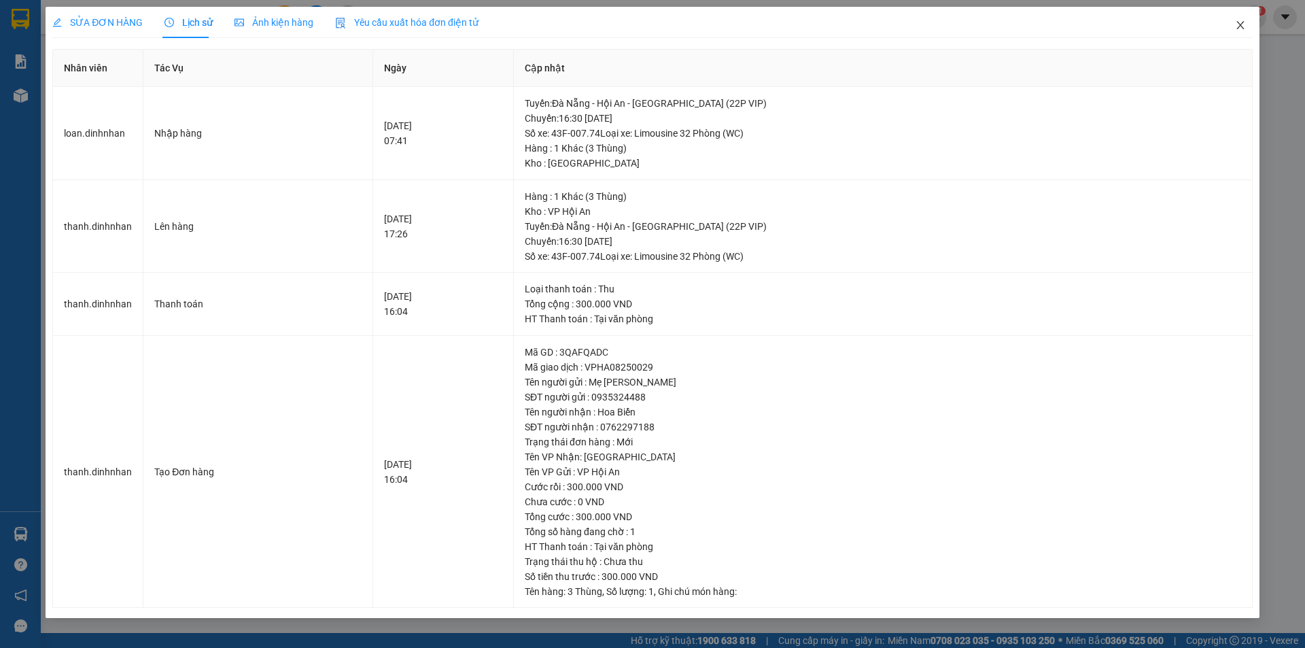
click at [1241, 30] on icon "close" at bounding box center [1240, 25] width 11 height 11
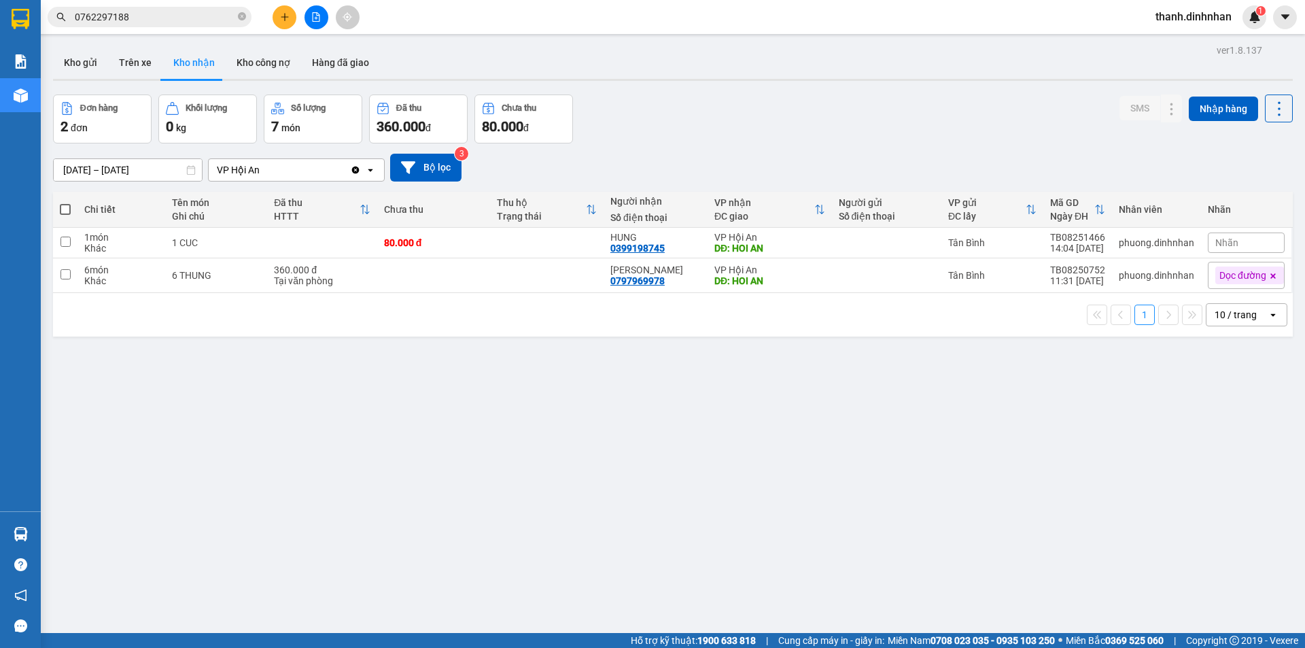
click at [426, 449] on div "ver 1.8.137 Kho gửi Trên xe Kho nhận Kho công nợ Hàng đã giao Đơn hàng 2 đơn Kh…" at bounding box center [673, 365] width 1250 height 648
